Goal: Transaction & Acquisition: Book appointment/travel/reservation

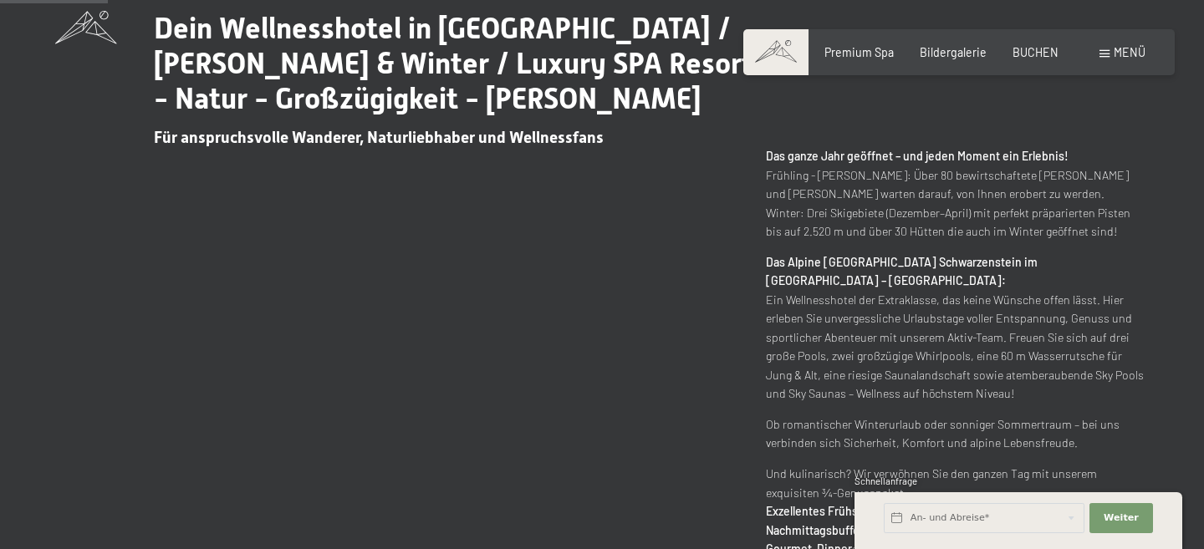
scroll to position [156, 0]
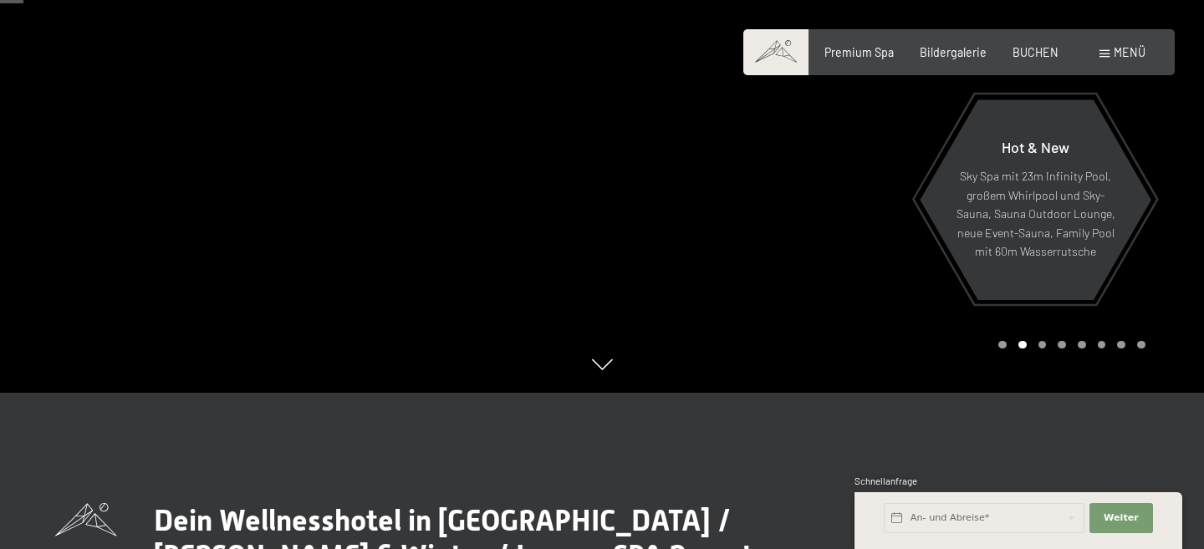
click at [1113, 53] on span "Menü" at bounding box center [1129, 52] width 32 height 14
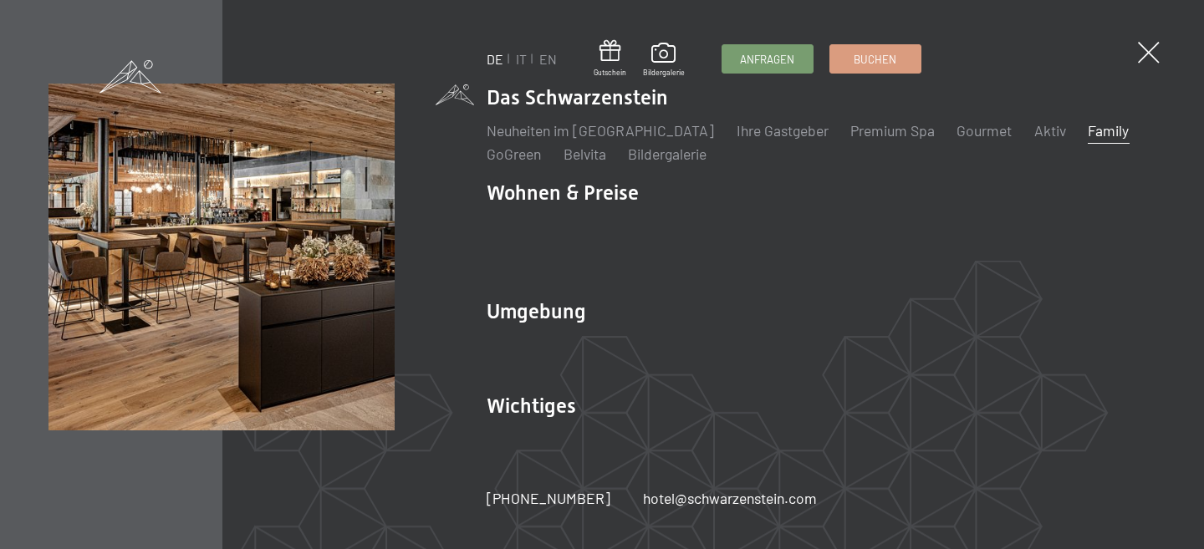
click at [1087, 138] on link "Family" at bounding box center [1107, 130] width 41 height 18
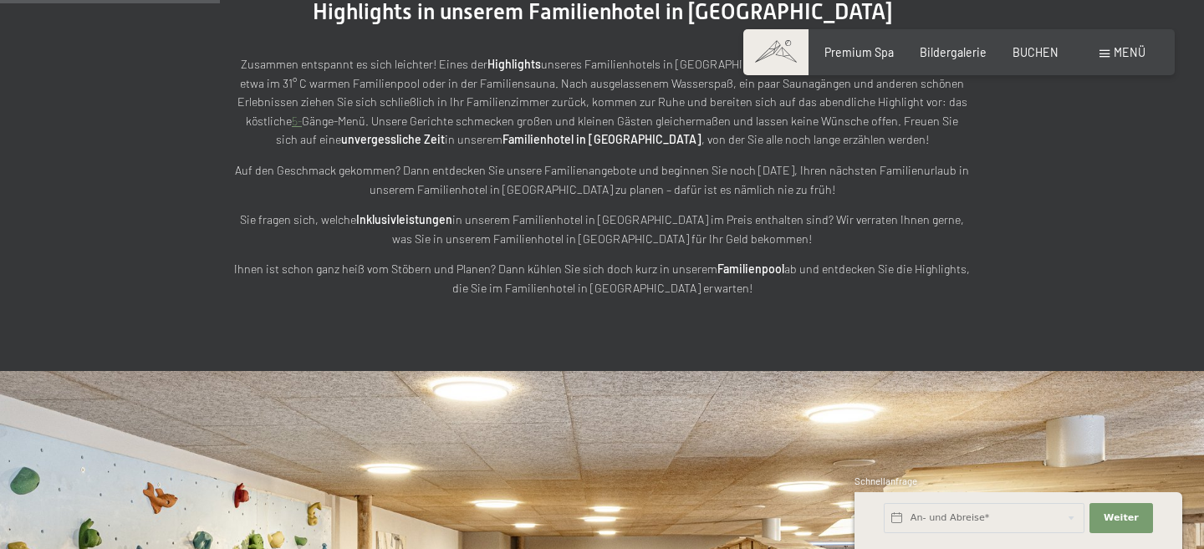
scroll to position [1878, 0]
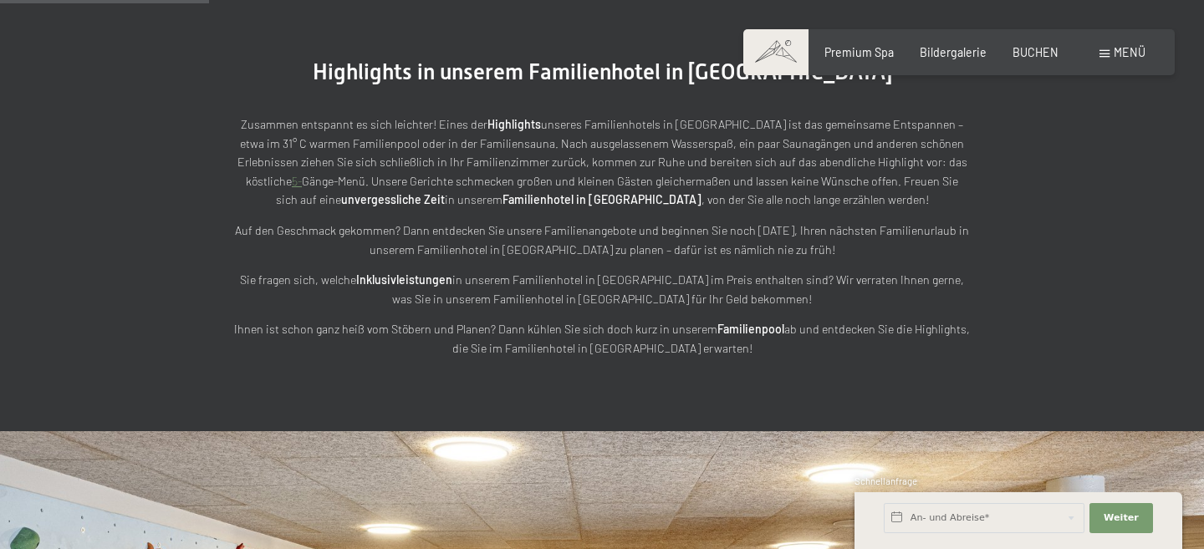
click at [1109, 49] on div "Menü" at bounding box center [1122, 52] width 46 height 17
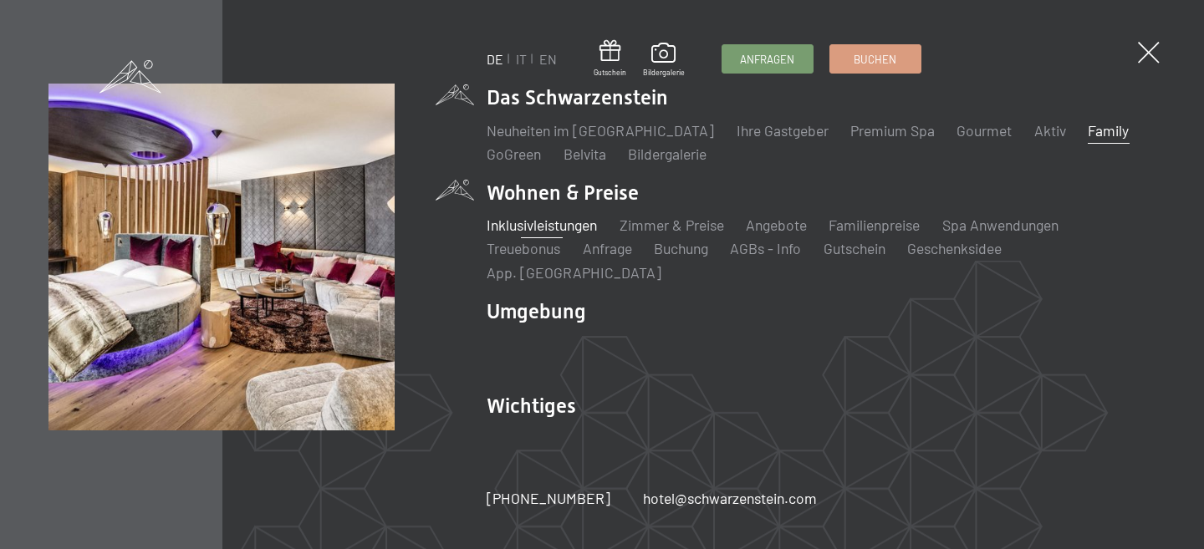
click at [571, 234] on link "Inklusivleistungen" at bounding box center [541, 225] width 110 height 18
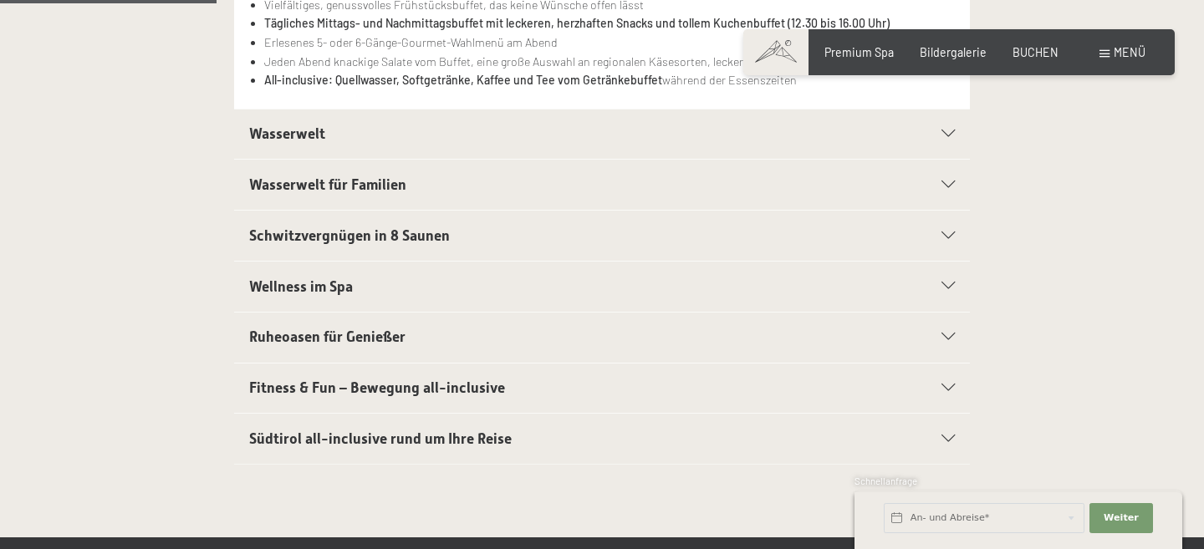
scroll to position [516, 0]
click at [945, 130] on icon at bounding box center [947, 134] width 13 height 8
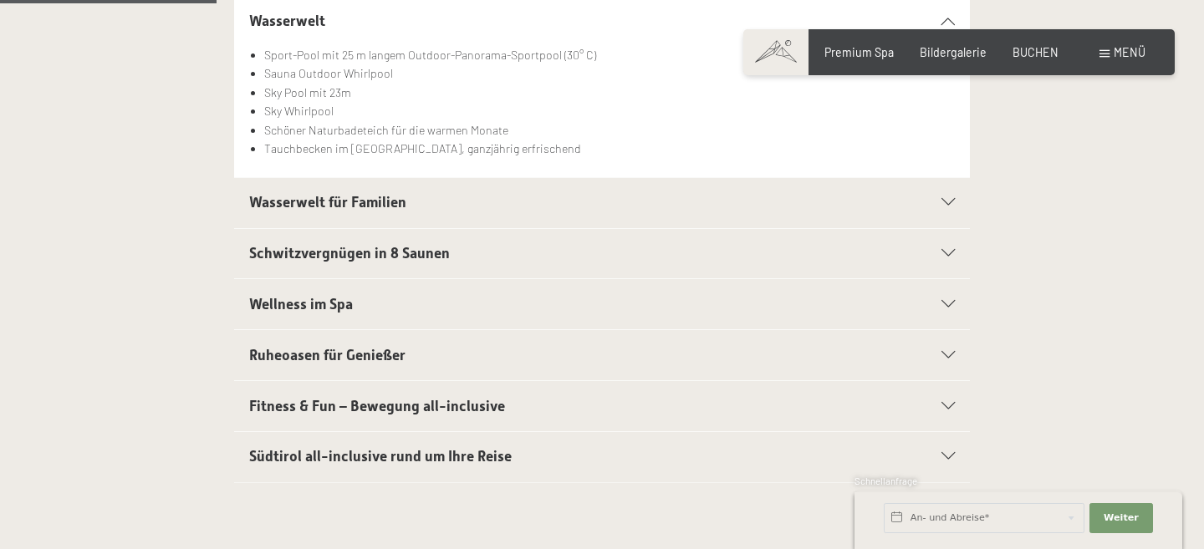
click at [950, 197] on div "Wasserwelt für Familien" at bounding box center [602, 203] width 706 height 50
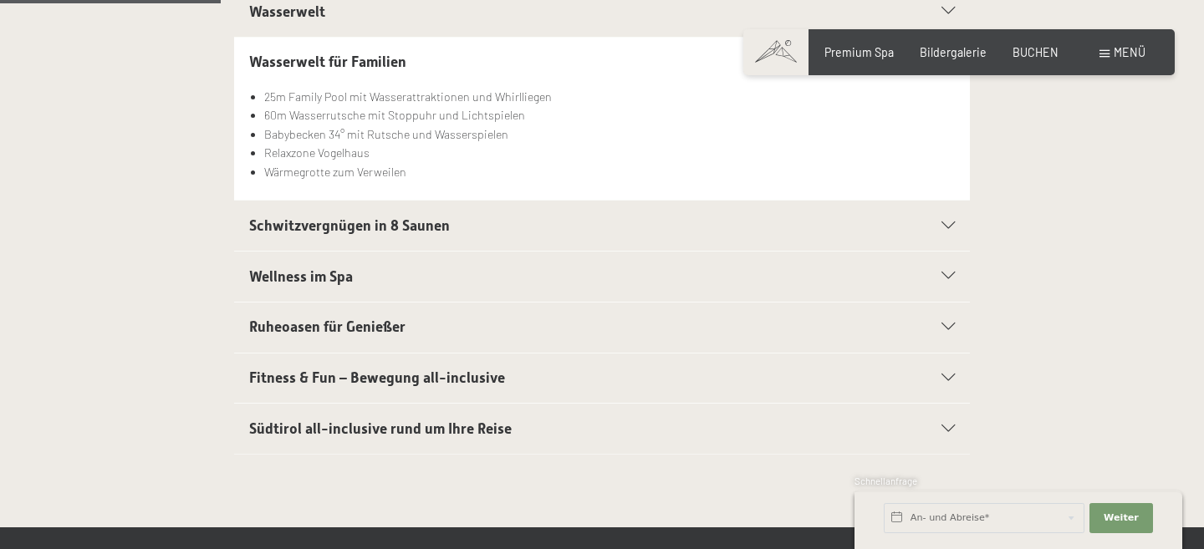
scroll to position [526, 0]
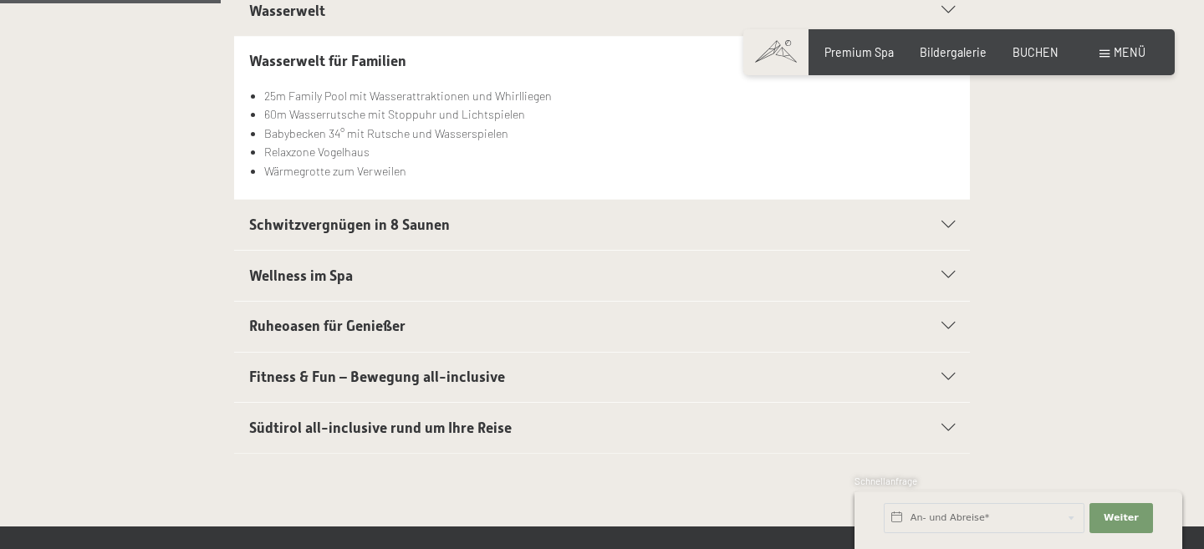
click at [946, 319] on div "Ruheoasen für Genießer" at bounding box center [602, 327] width 706 height 50
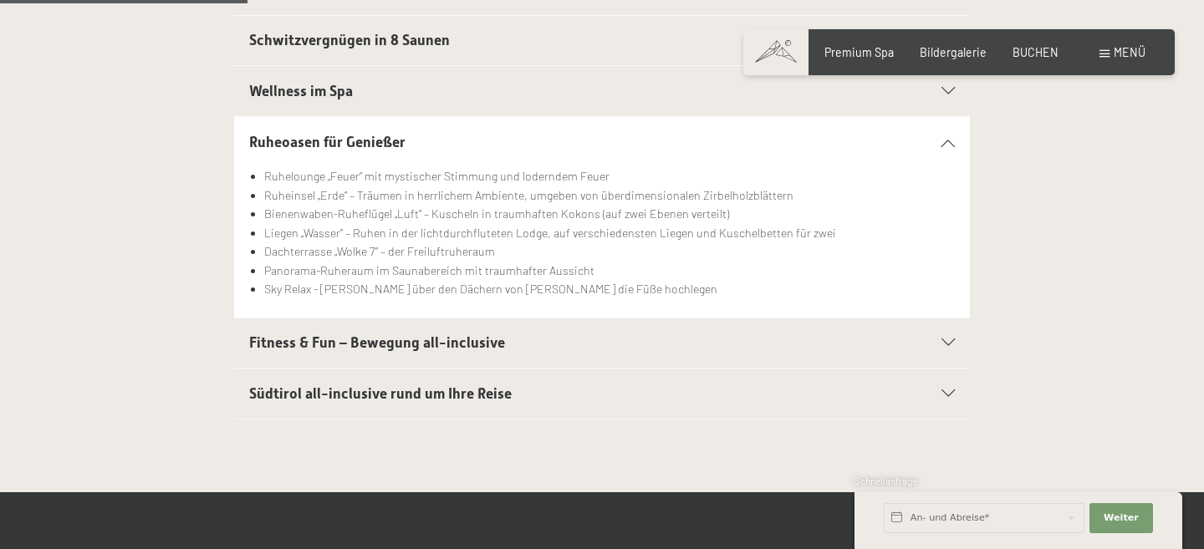
scroll to position [603, 0]
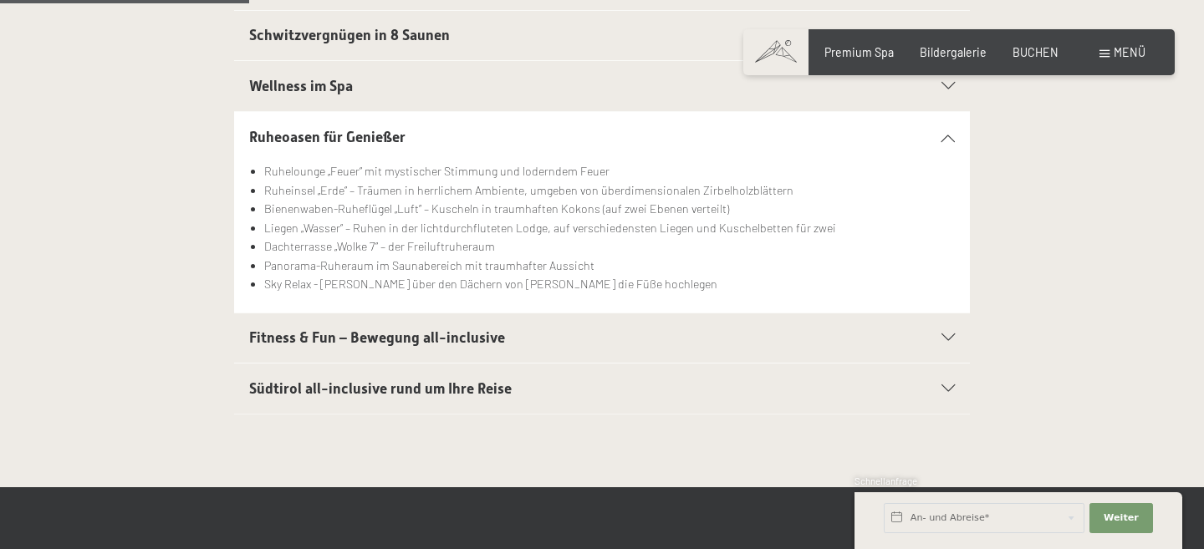
click at [941, 338] on icon at bounding box center [947, 338] width 13 height 8
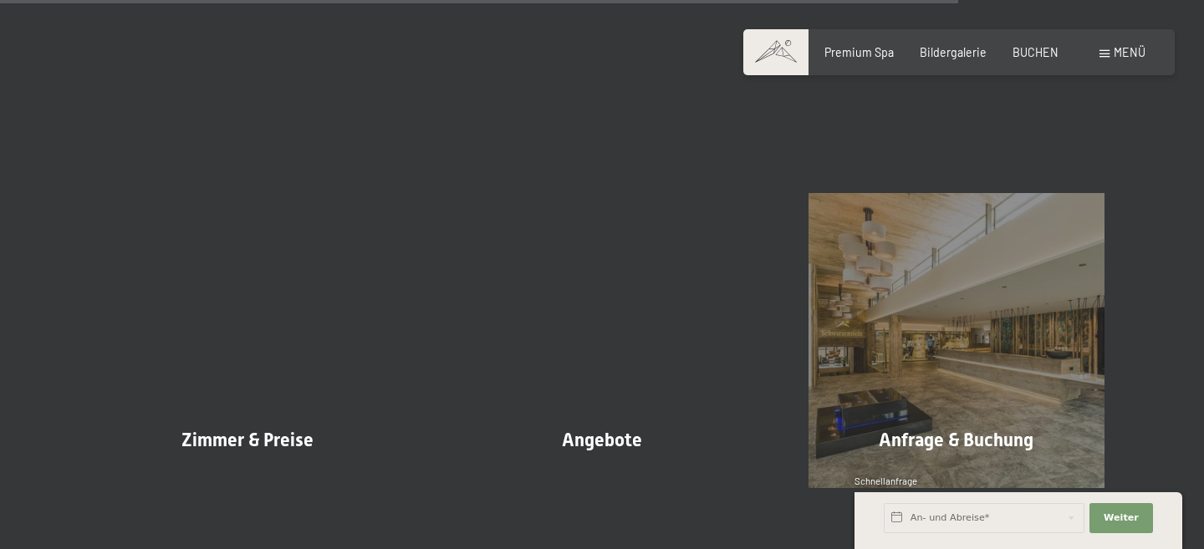
scroll to position [2408, 0]
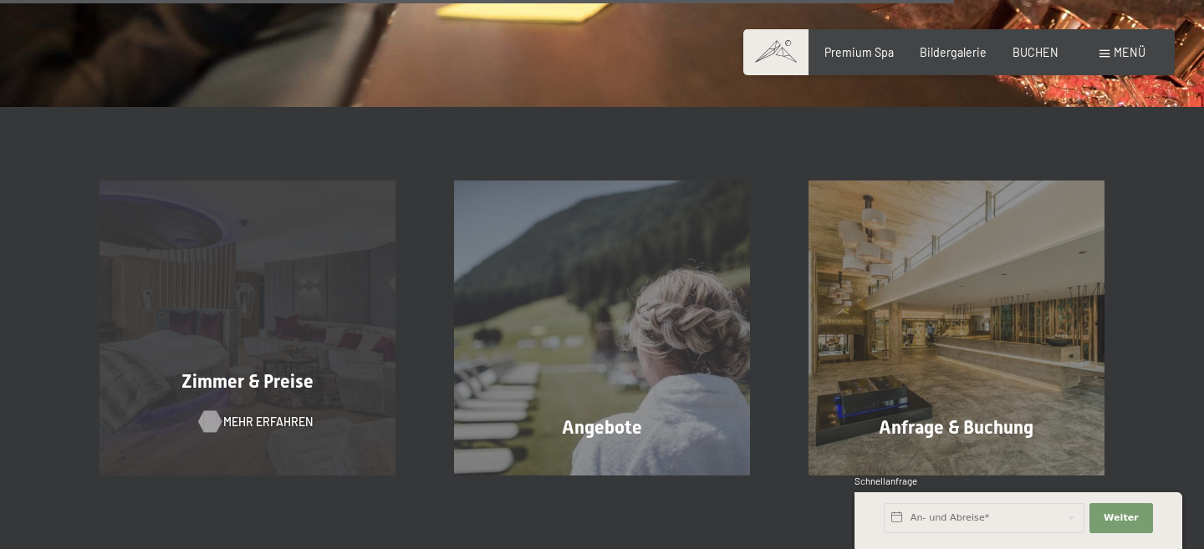
click at [261, 420] on span "Mehr erfahren" at bounding box center [267, 422] width 89 height 17
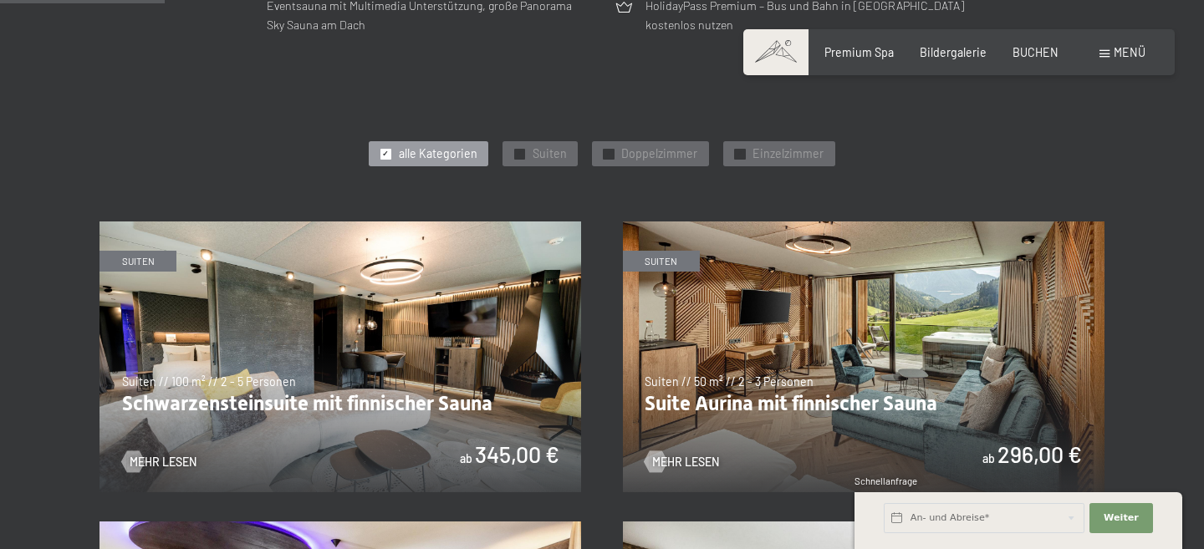
scroll to position [768, 0]
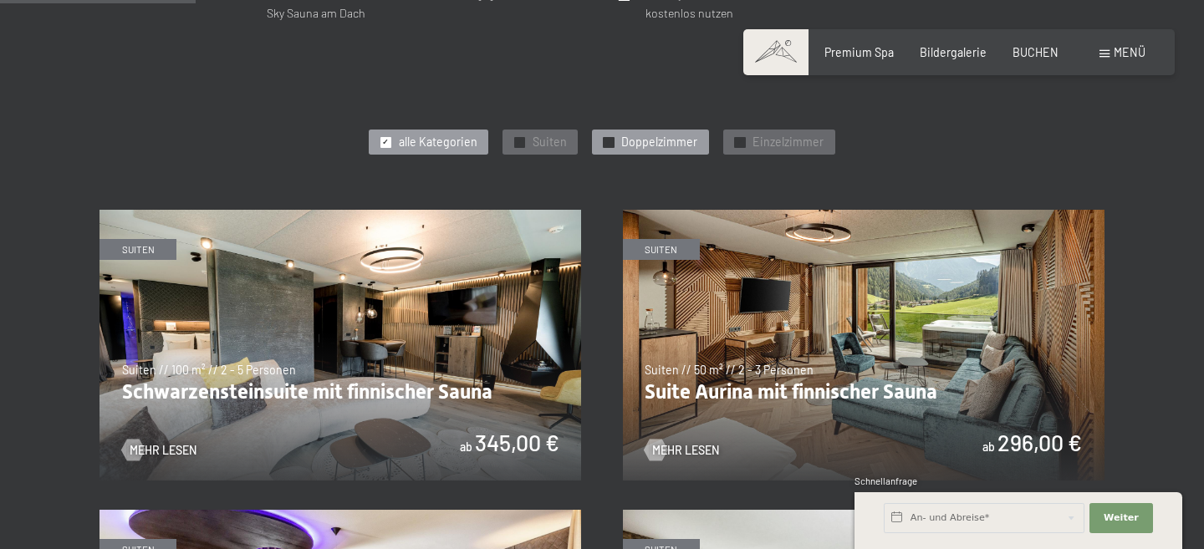
click at [639, 137] on span "Doppelzimmer" at bounding box center [659, 142] width 76 height 17
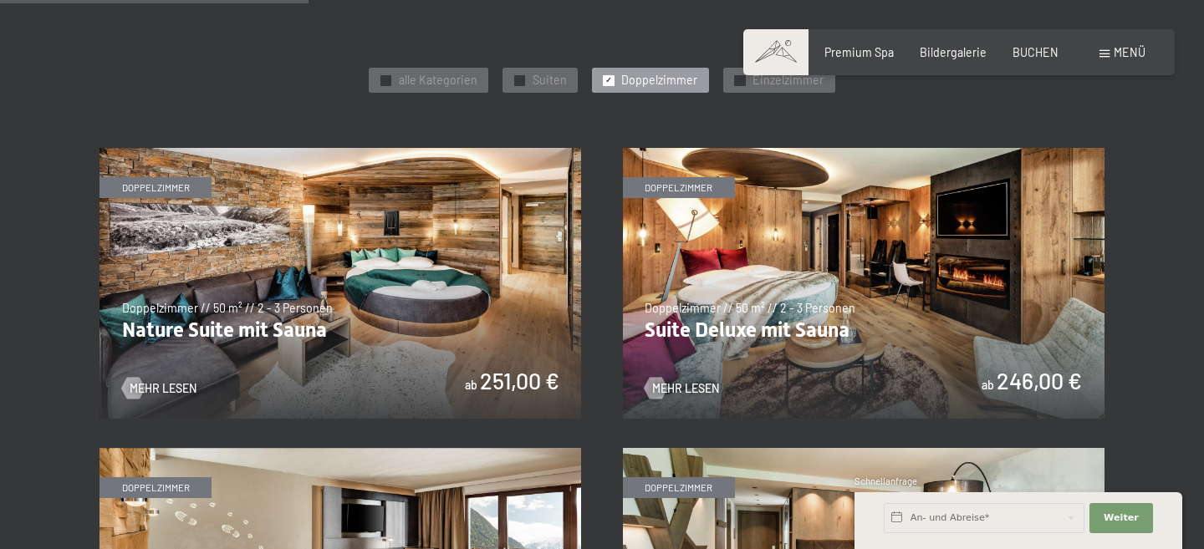
scroll to position [835, 0]
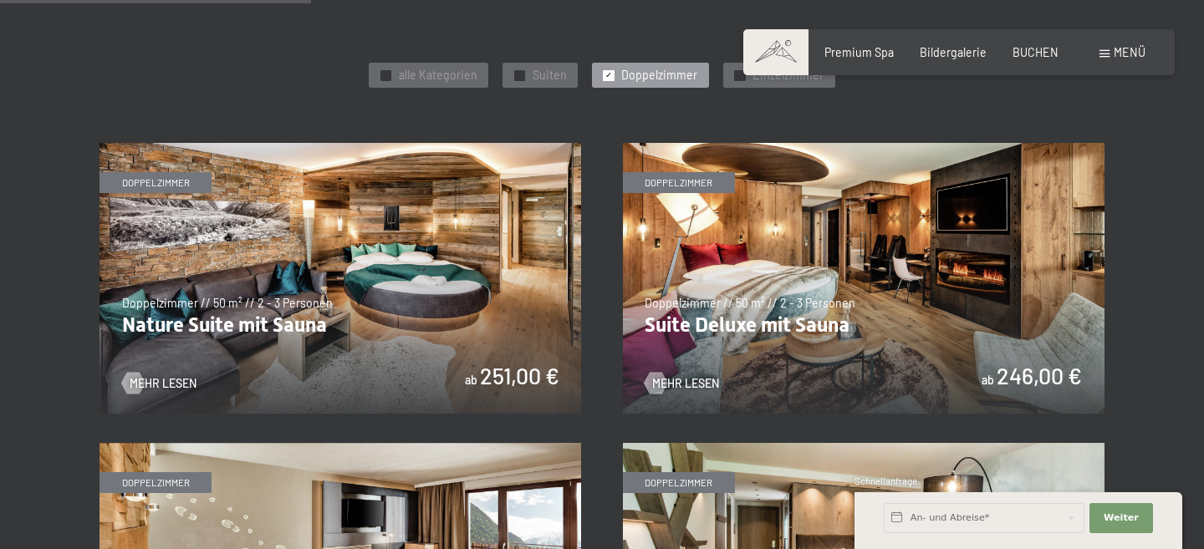
click at [659, 76] on span "Doppelzimmer" at bounding box center [659, 75] width 76 height 17
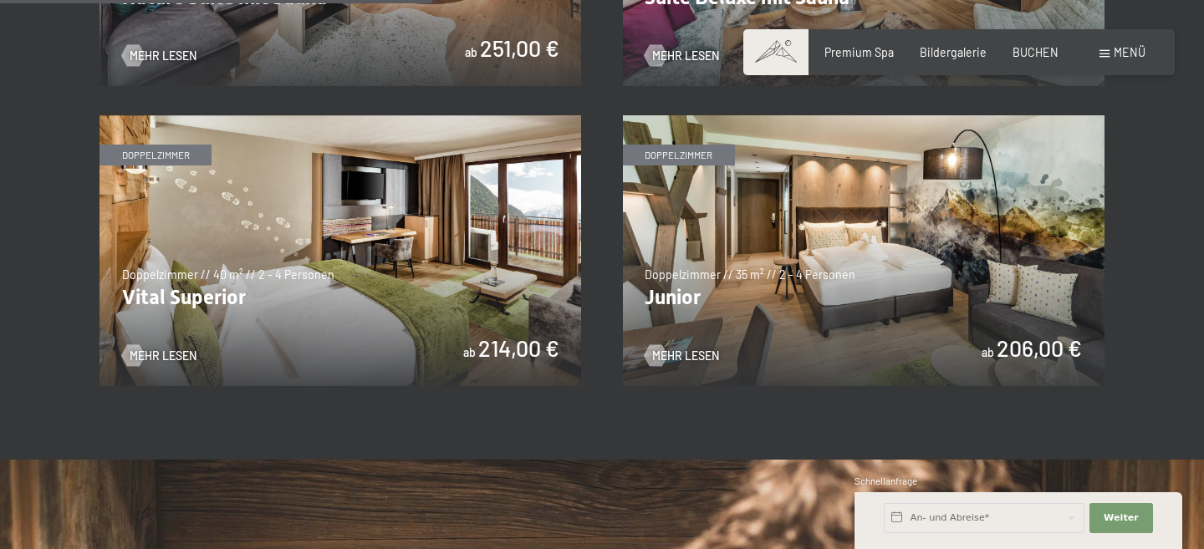
scroll to position [1162, 0]
click at [709, 354] on span "Mehr Lesen" at bounding box center [702, 357] width 67 height 17
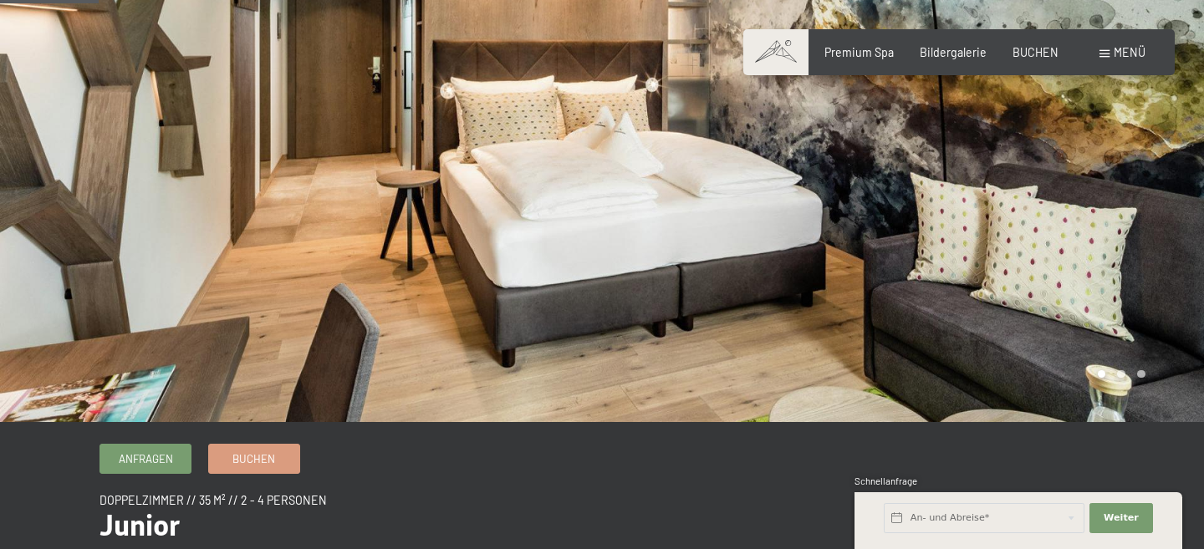
scroll to position [101, 0]
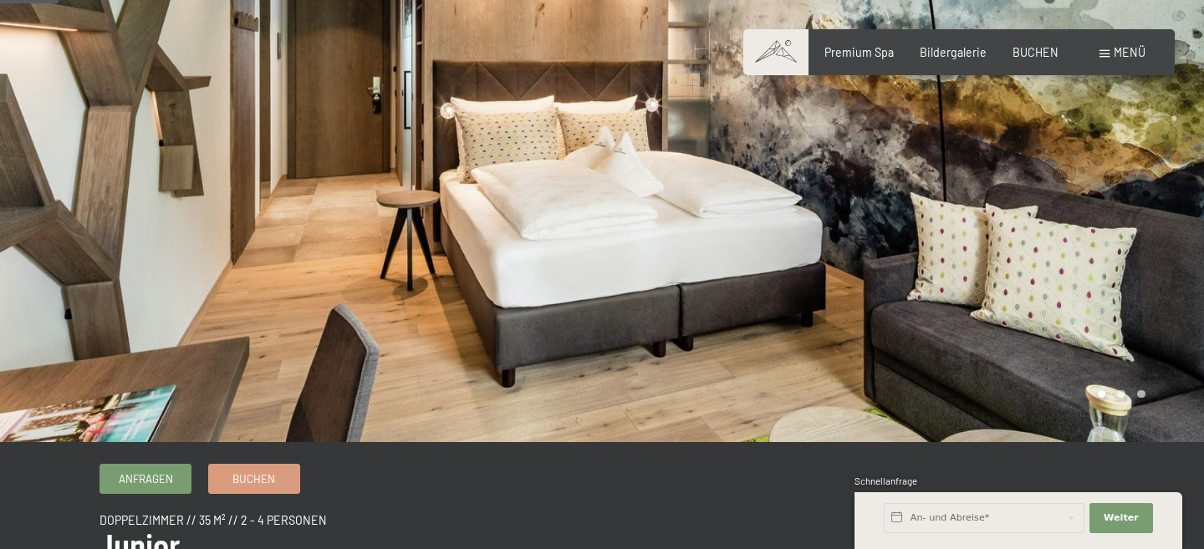
click at [939, 242] on div at bounding box center [903, 170] width 602 height 543
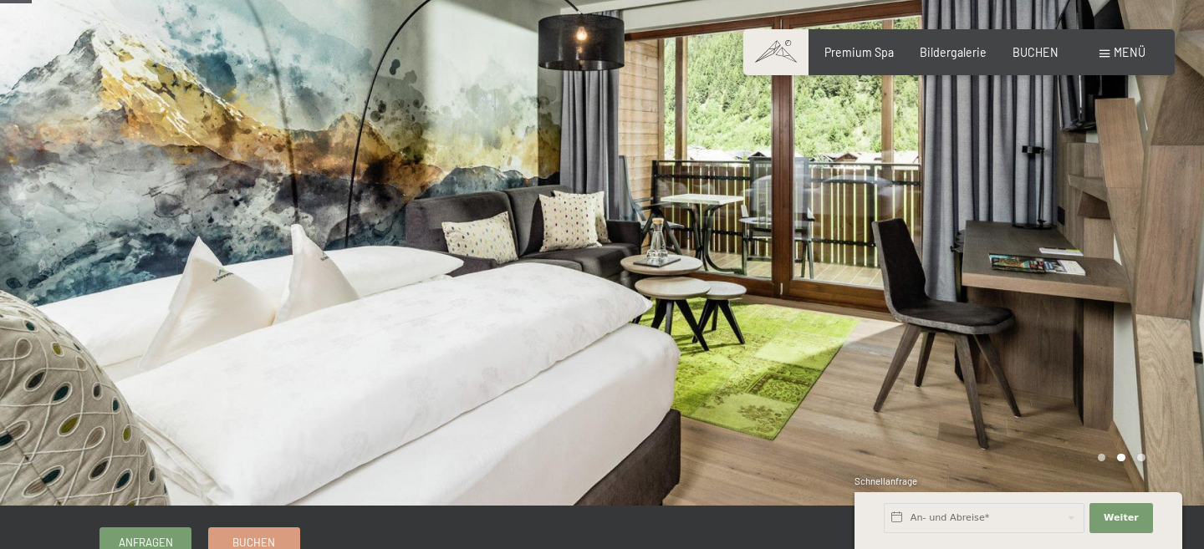
scroll to position [36, 0]
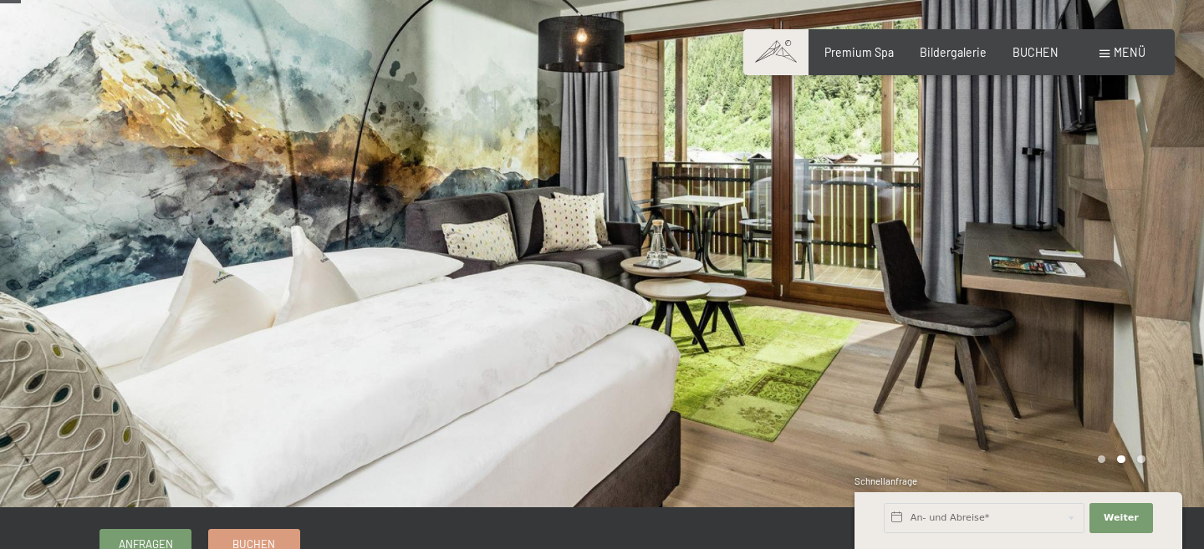
click at [945, 267] on div at bounding box center [903, 235] width 602 height 543
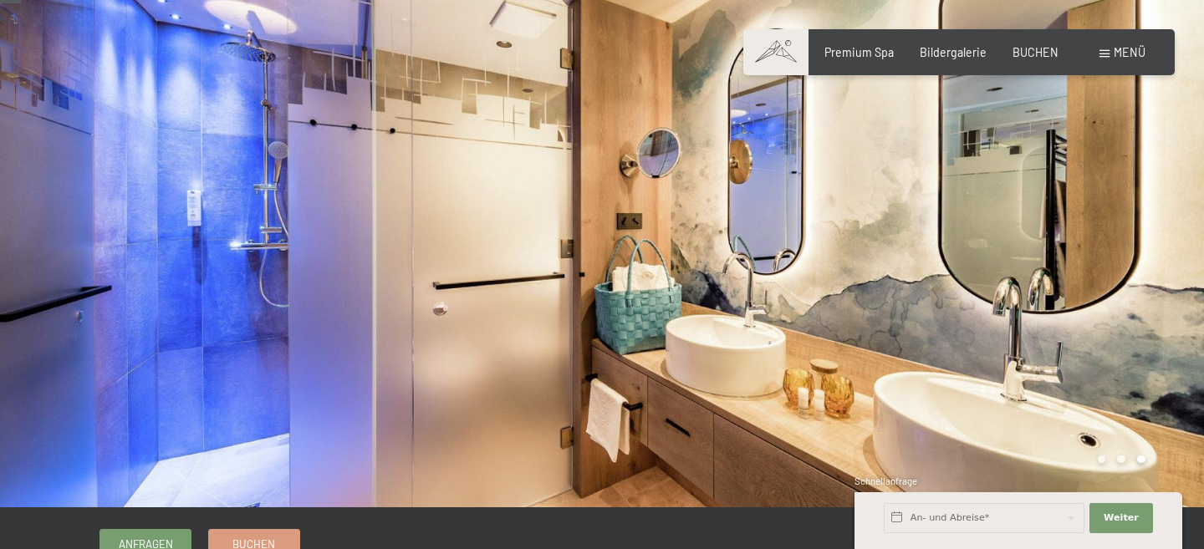
click at [945, 267] on div at bounding box center [903, 235] width 602 height 543
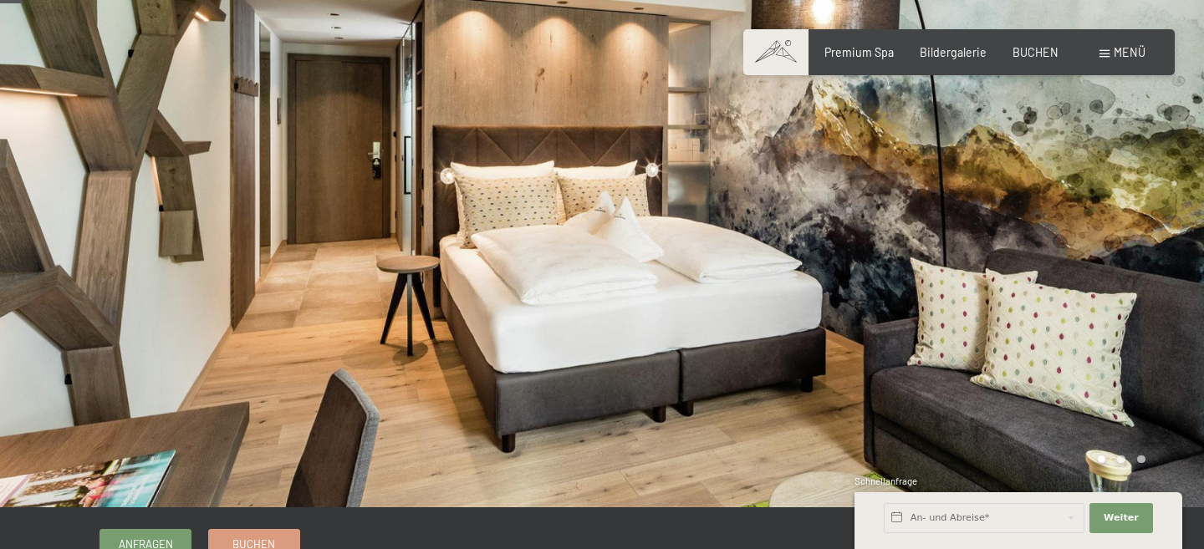
click at [945, 267] on div at bounding box center [903, 235] width 602 height 543
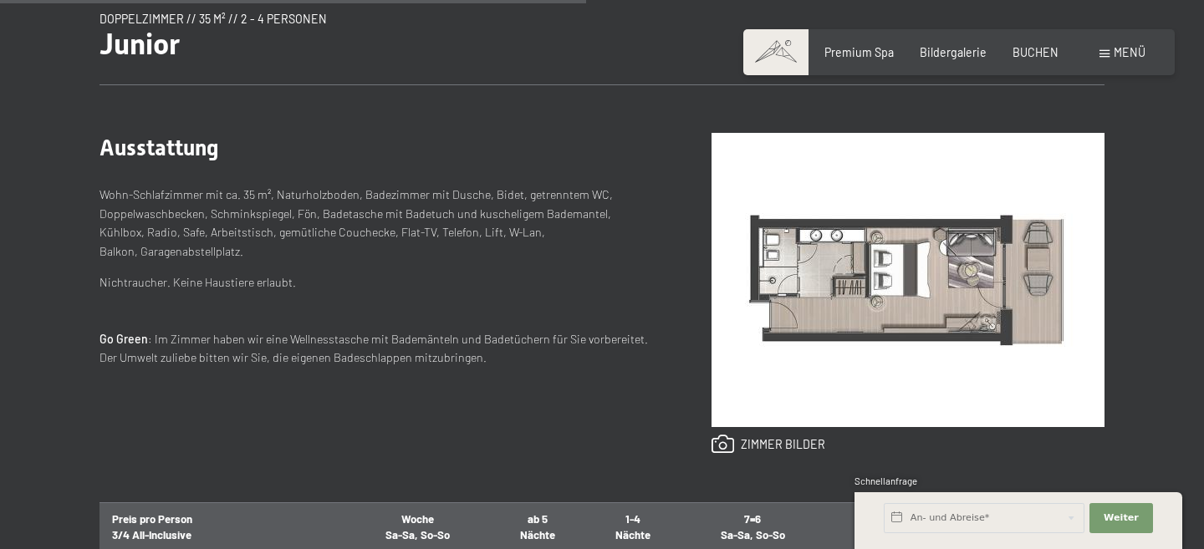
scroll to position [0, 0]
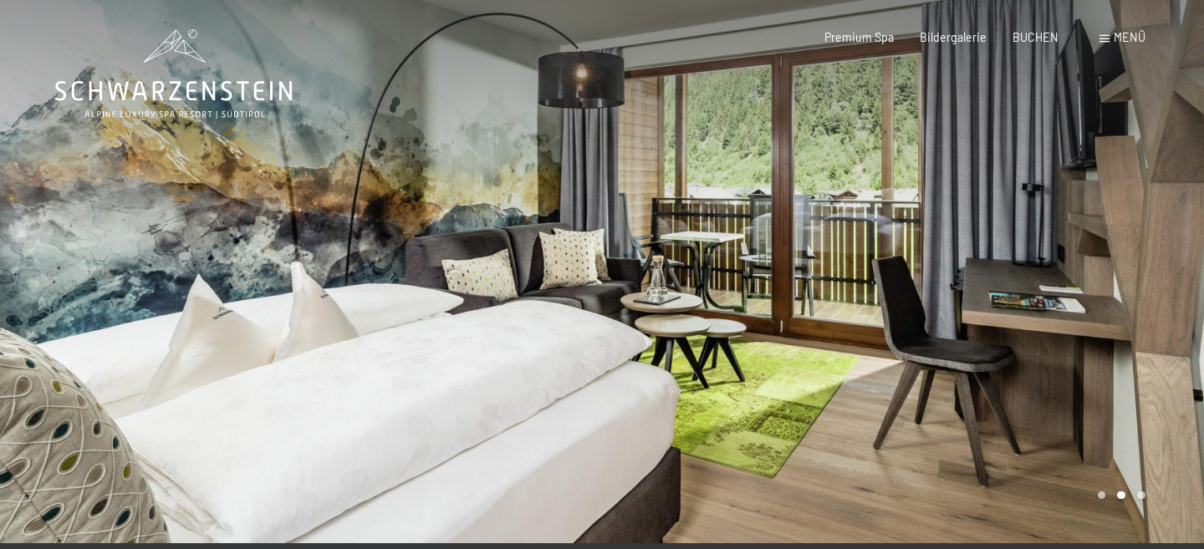
click at [1127, 40] on span "Menü" at bounding box center [1129, 37] width 32 height 14
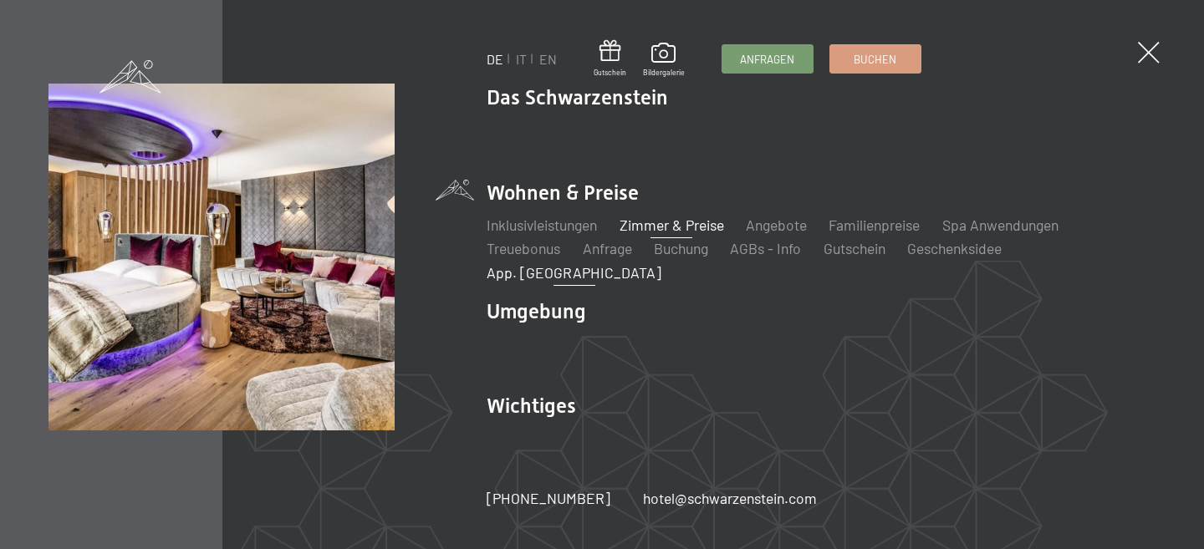
click at [661, 263] on link "App. [GEOGRAPHIC_DATA]" at bounding box center [573, 272] width 175 height 18
